Goal: Transaction & Acquisition: Obtain resource

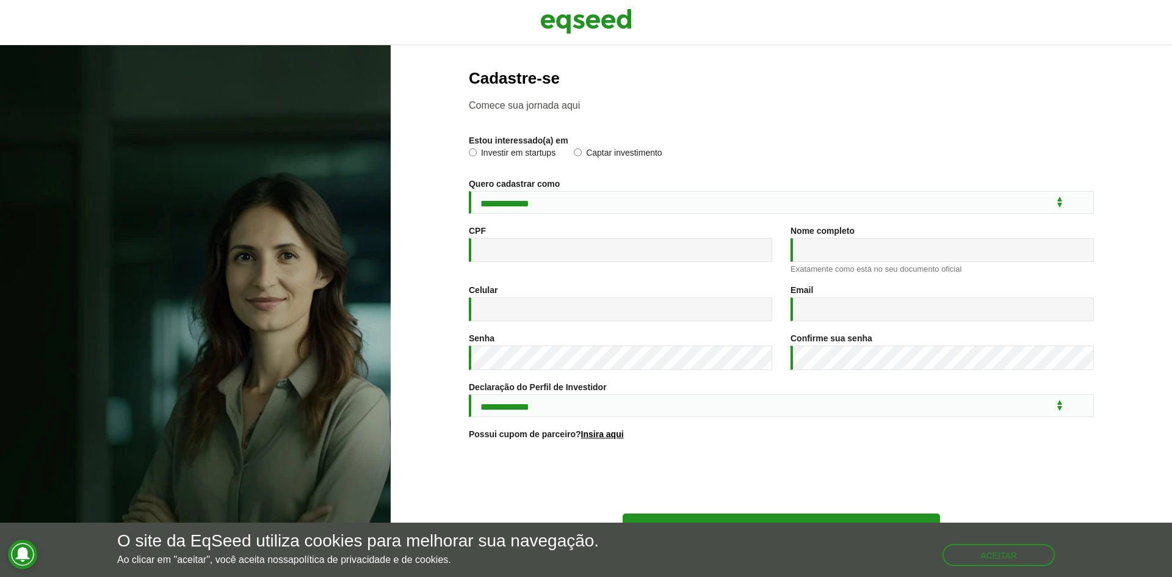
scroll to position [44, 0]
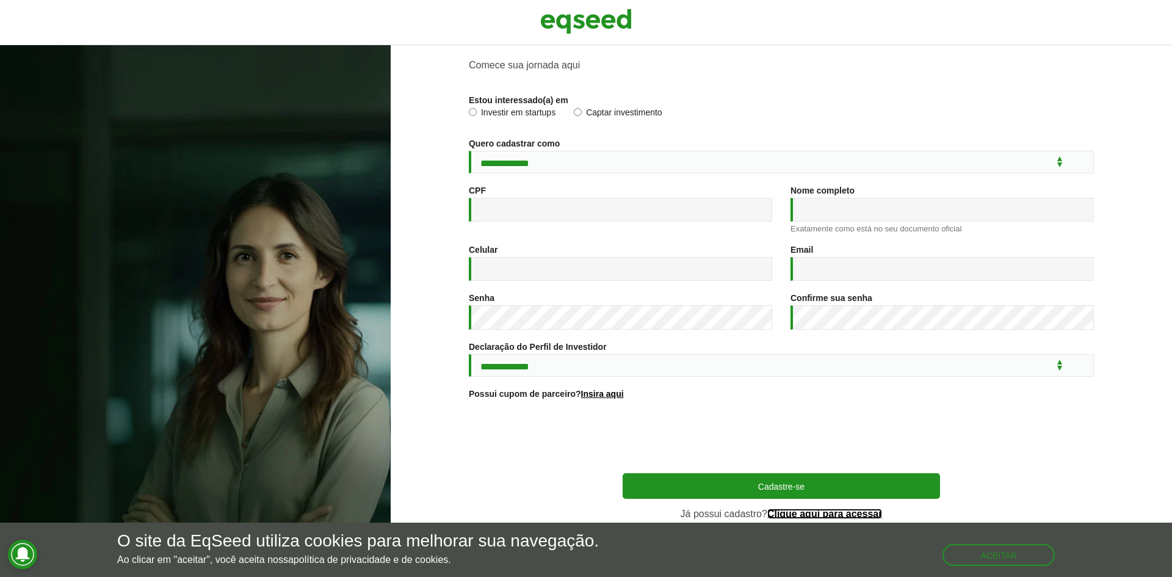
click at [819, 513] on link "Clique aqui para acessar" at bounding box center [824, 514] width 115 height 10
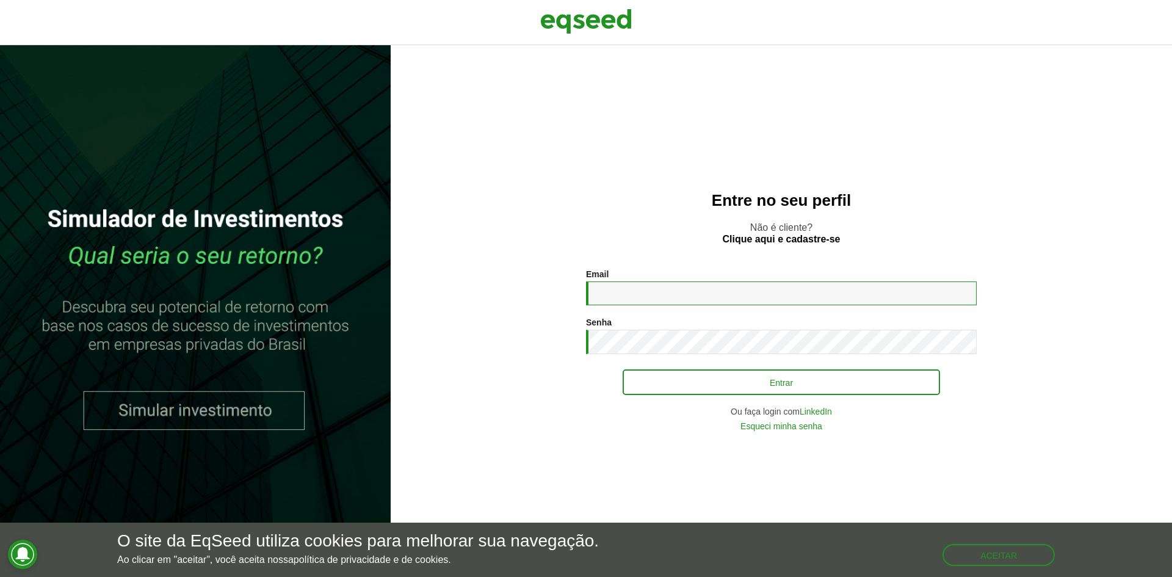
type input "**********"
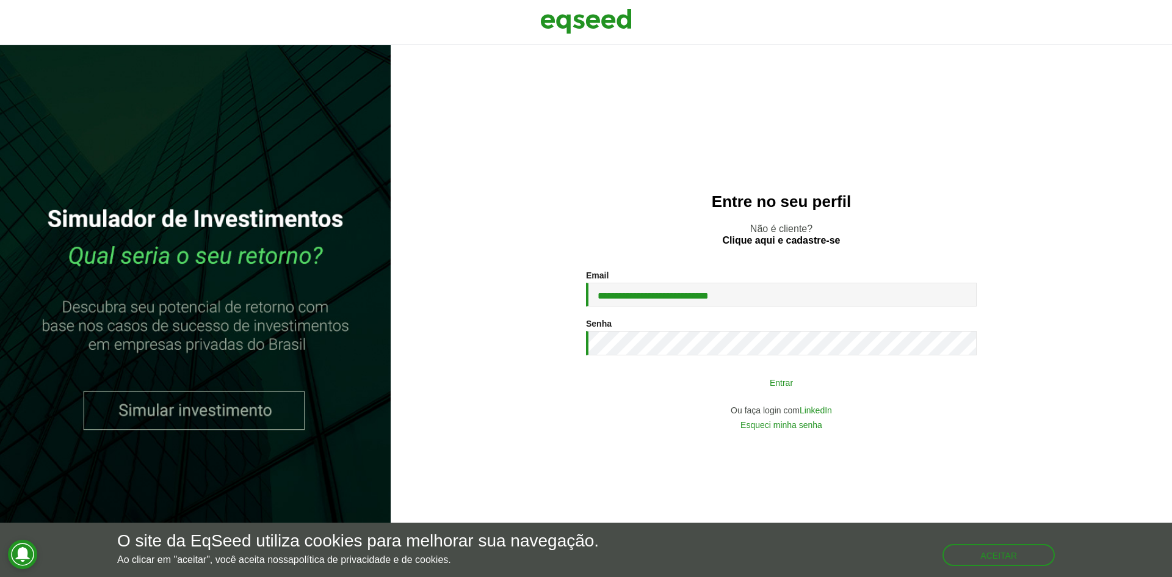
click at [767, 378] on button "Entrar" at bounding box center [781, 381] width 317 height 23
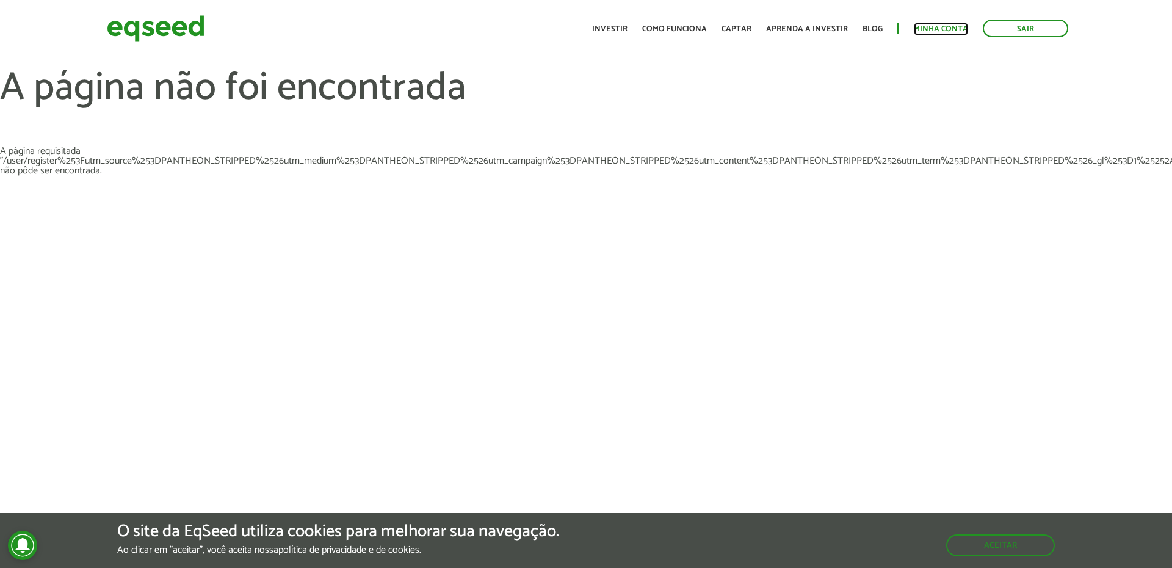
click at [927, 25] on link "Minha conta" at bounding box center [941, 29] width 54 height 8
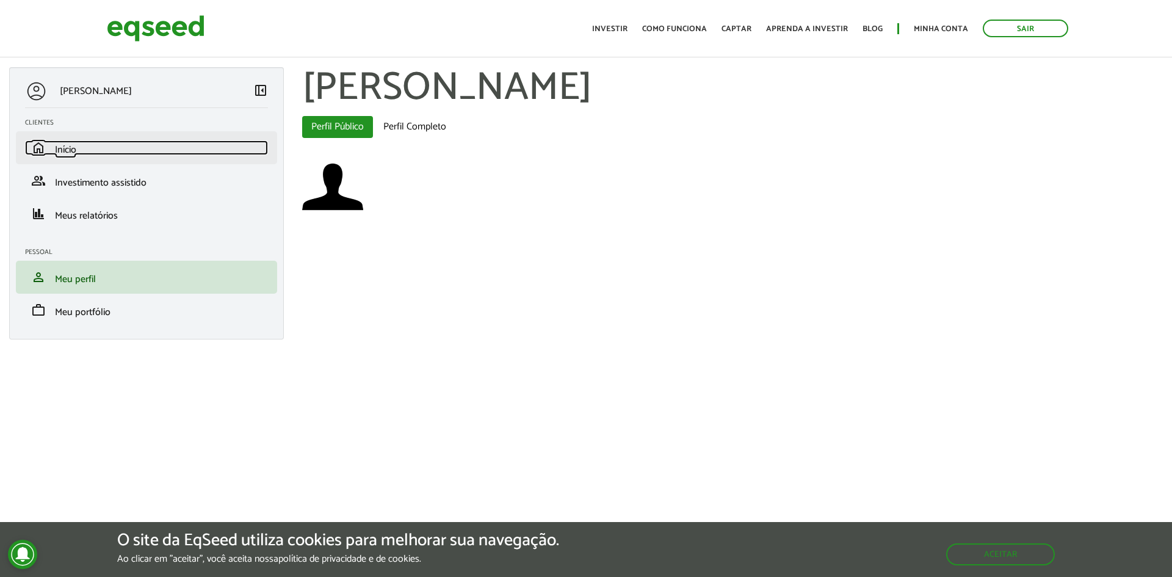
click at [59, 153] on span "Início" at bounding box center [65, 150] width 21 height 16
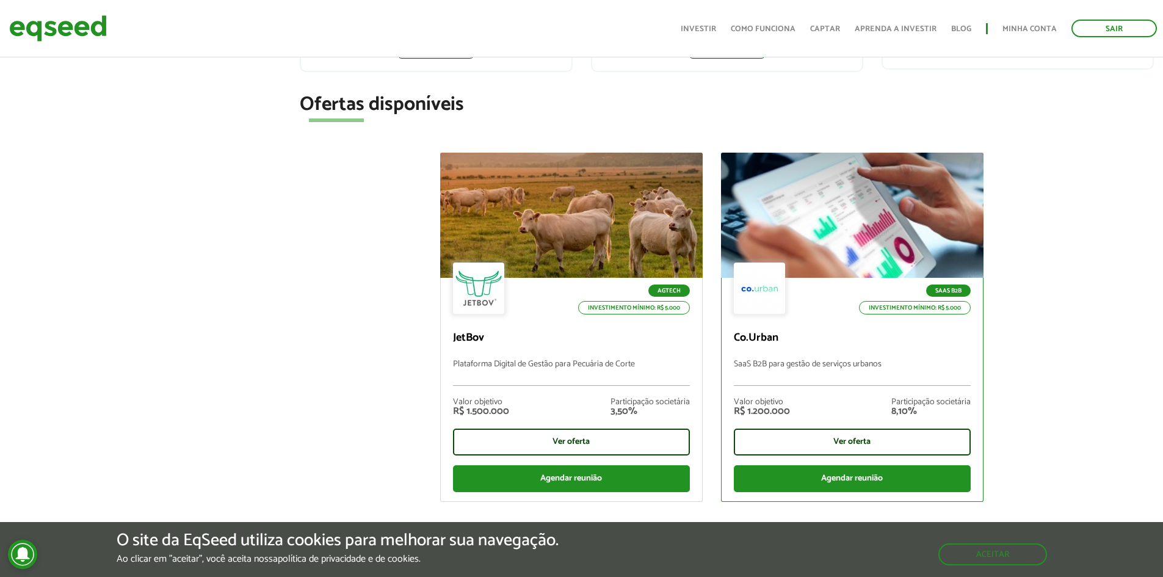
scroll to position [488, 0]
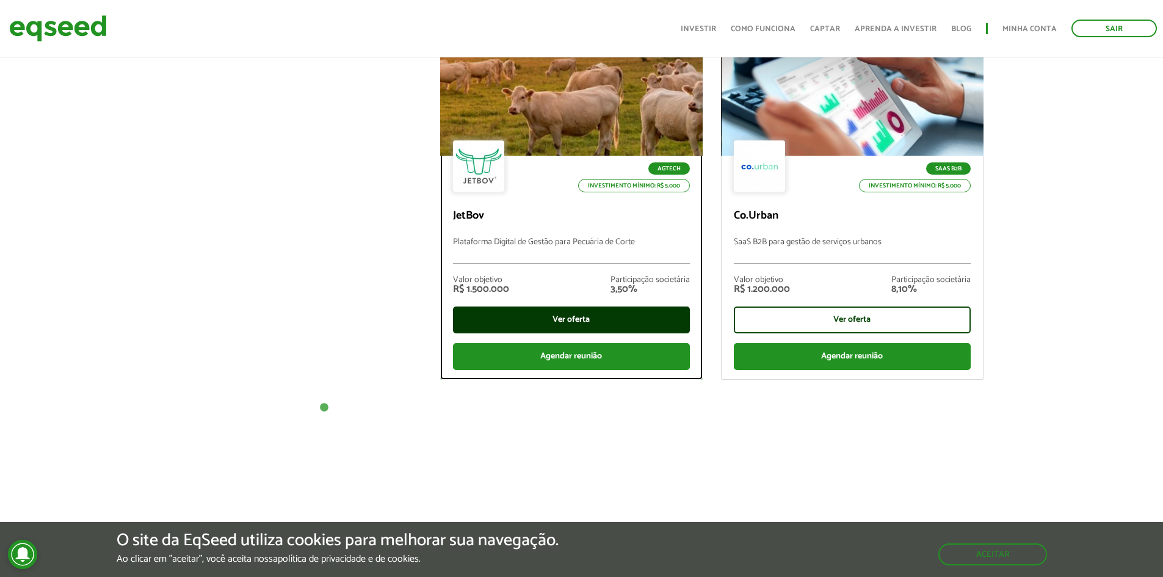
click at [621, 320] on div "Ver oferta" at bounding box center [571, 319] width 237 height 27
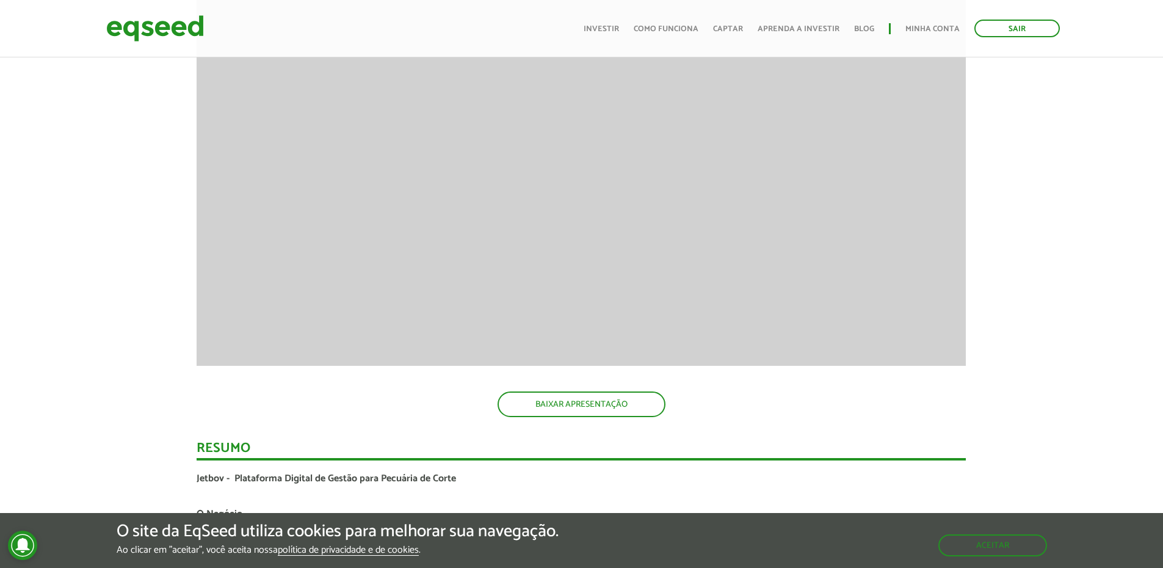
scroll to position [1933, 0]
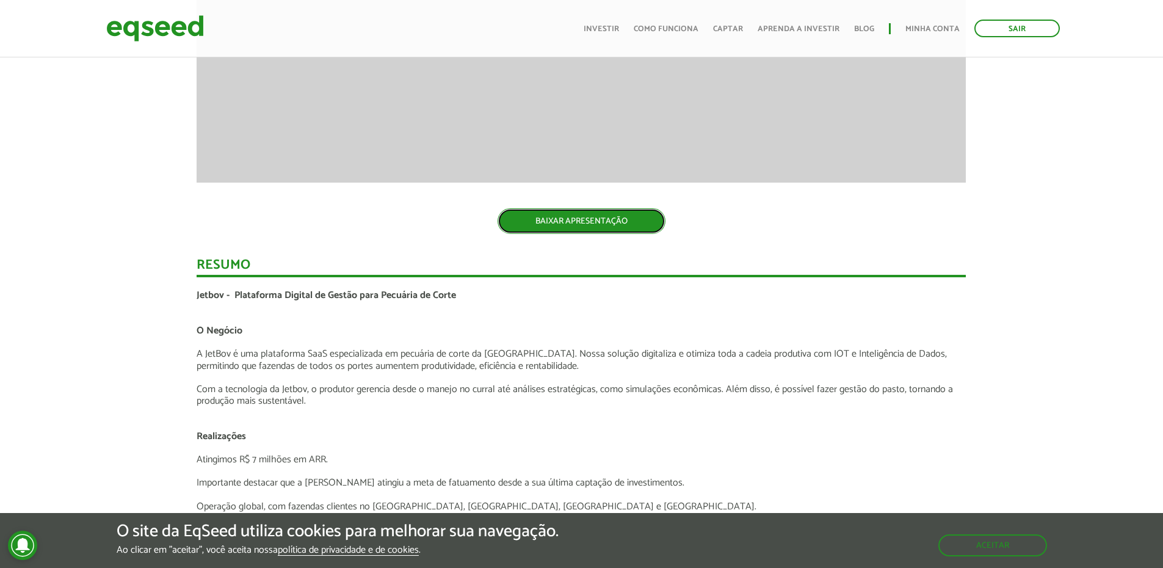
click at [529, 220] on link "BAIXAR APRESENTAÇÃO" at bounding box center [581, 221] width 168 height 26
